Goal: Check status: Check status

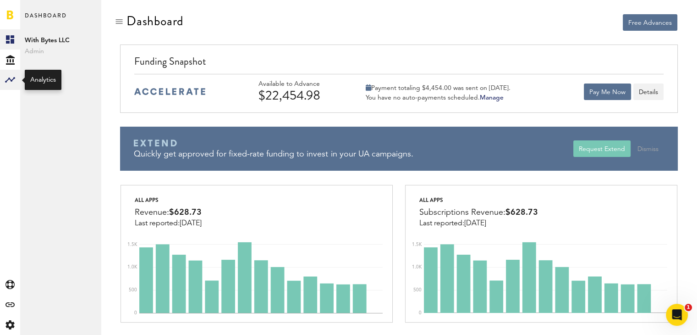
click at [11, 79] on rect at bounding box center [10, 79] width 11 height 11
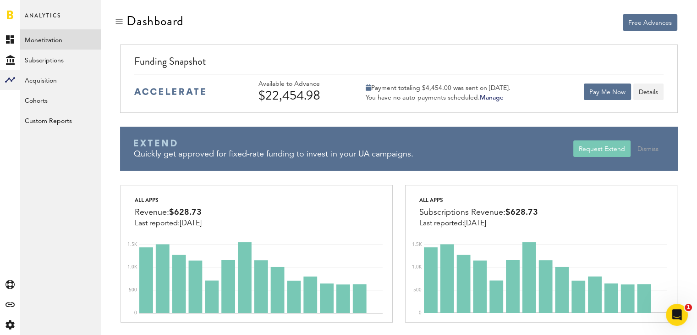
click at [38, 45] on link "Monetization" at bounding box center [60, 39] width 81 height 20
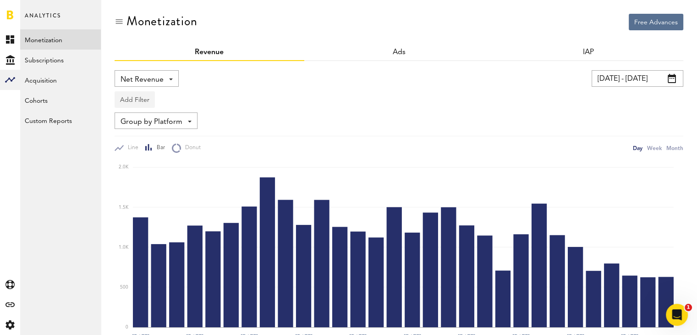
click at [136, 102] on button "Add Filter" at bounding box center [135, 99] width 40 height 16
click at [147, 124] on li "Platforms" at bounding box center [149, 123] width 58 height 16
click at [152, 97] on div "Platforms" at bounding box center [148, 101] width 40 height 16
click at [150, 122] on span "Apple App Store" at bounding box center [159, 122] width 70 height 16
click at [603, 77] on input "[DATE] - [DATE]" at bounding box center [638, 78] width 92 height 16
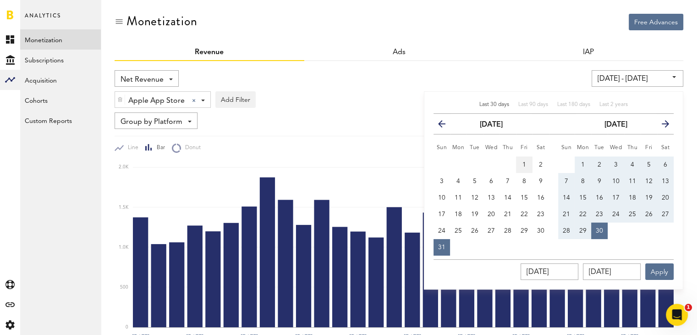
click at [526, 163] on button "1" at bounding box center [524, 164] width 16 height 16
type input "[DATE] - [DATE]"
type input "[DATE]"
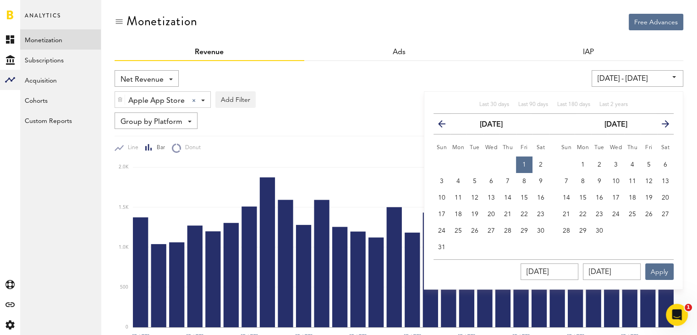
click at [526, 163] on button "1" at bounding box center [524, 164] width 16 height 16
click at [658, 267] on button "Apply" at bounding box center [659, 271] width 28 height 16
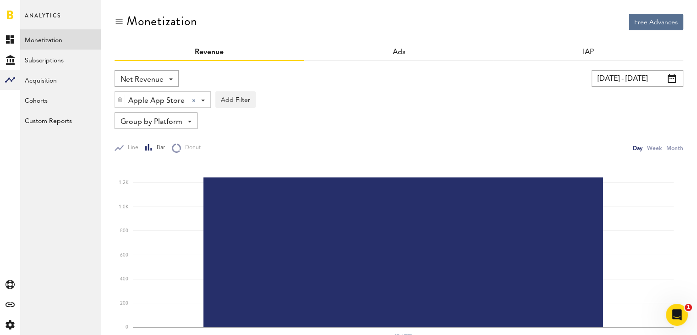
click at [143, 73] on span "Net Revenue" at bounding box center [142, 80] width 43 height 16
click at [145, 112] on span "Gross Revenue" at bounding box center [147, 117] width 46 height 16
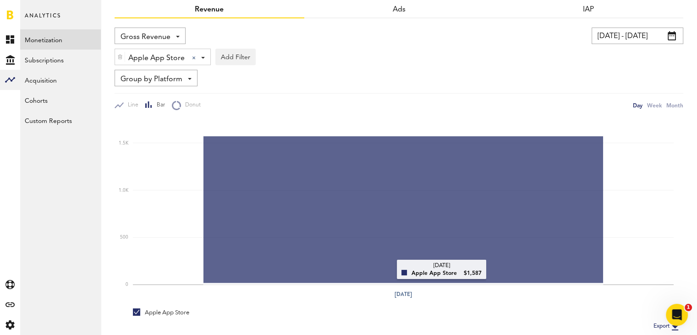
scroll to position [43, 0]
